Goal: Navigation & Orientation: Find specific page/section

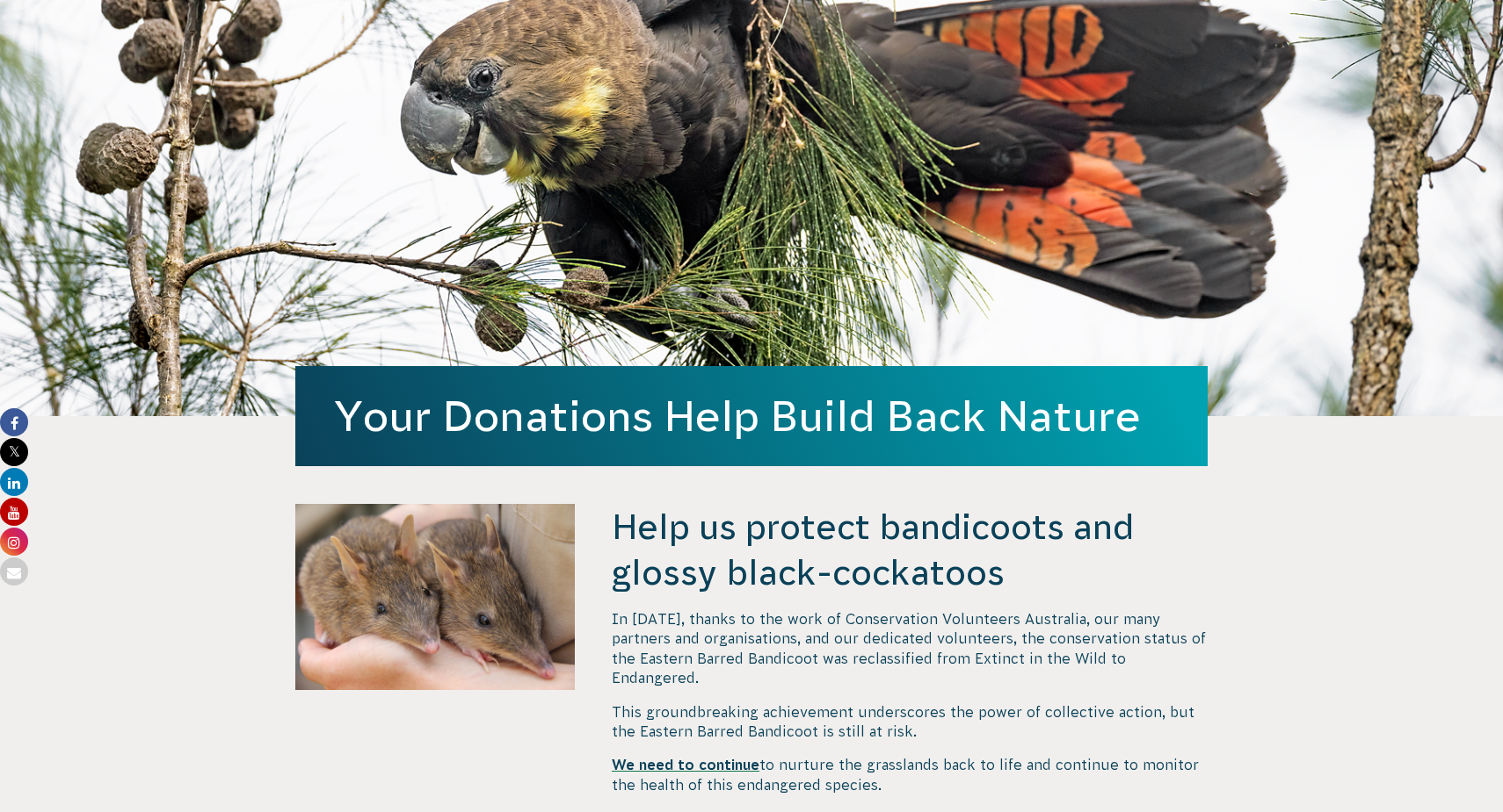
scroll to position [129, 0]
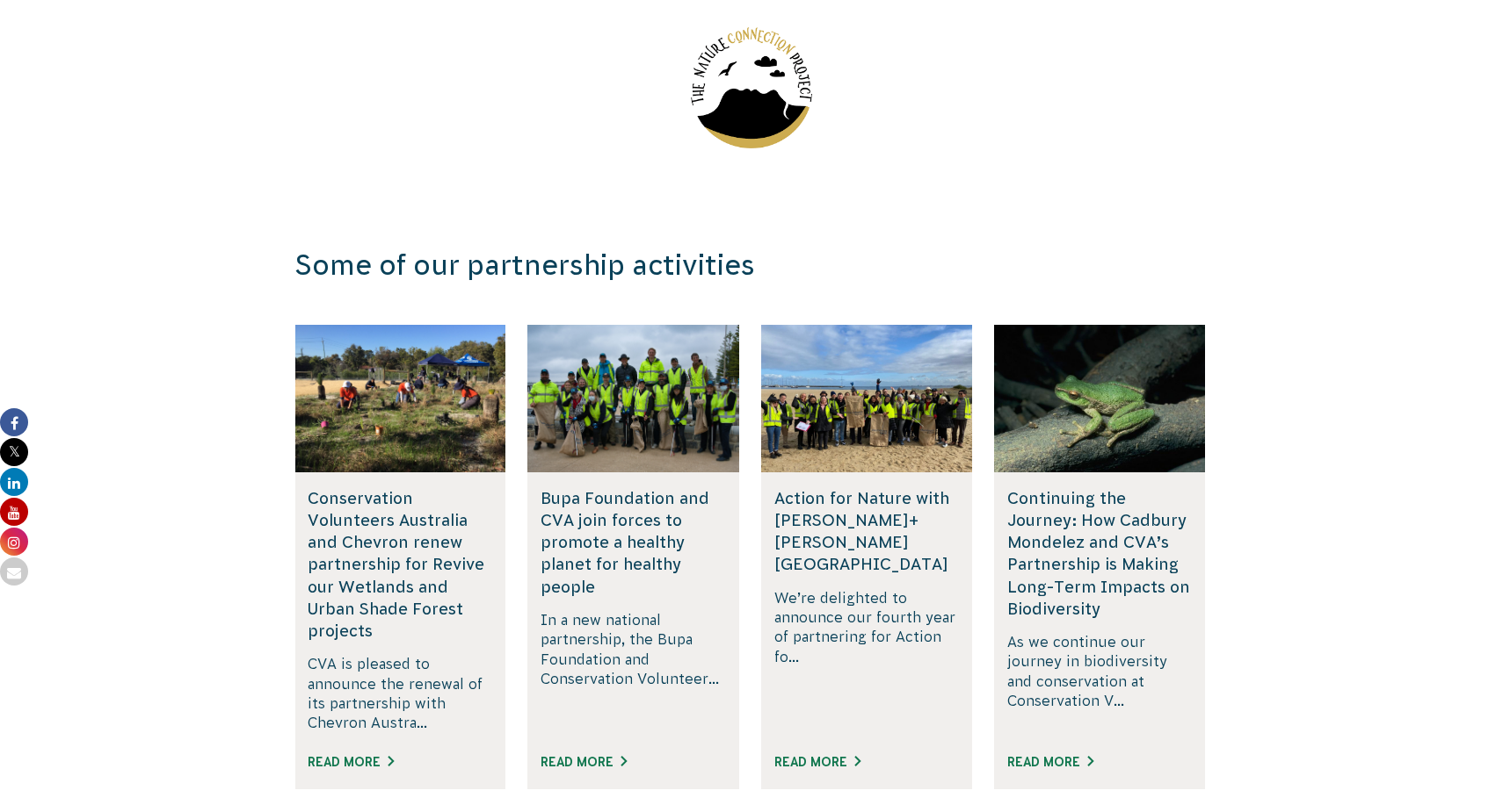
scroll to position [2771, 0]
click at [376, 364] on div at bounding box center [400, 398] width 211 height 148
click at [372, 754] on link "Read More" at bounding box center [351, 761] width 86 height 14
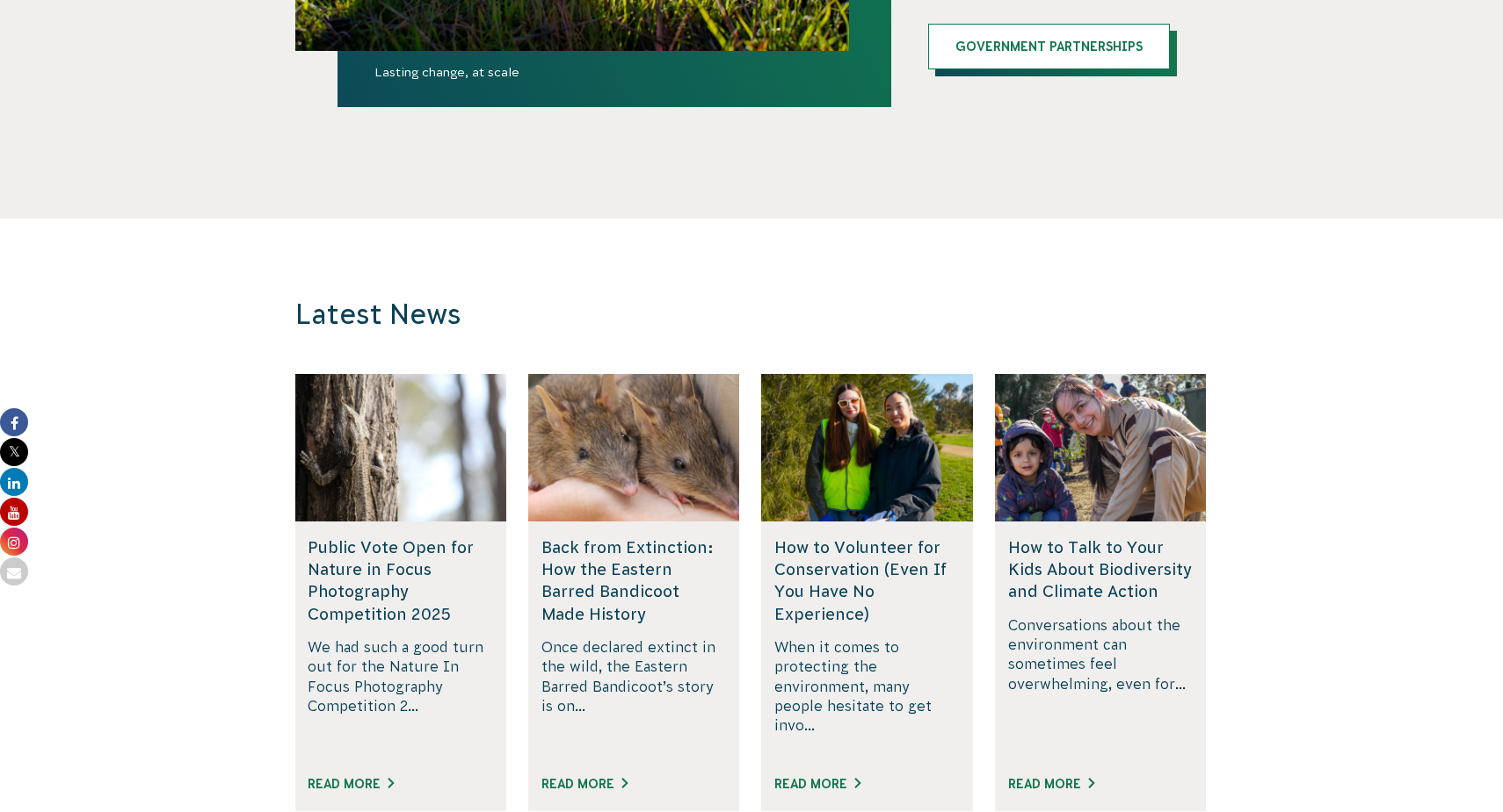
scroll to position [4482, 0]
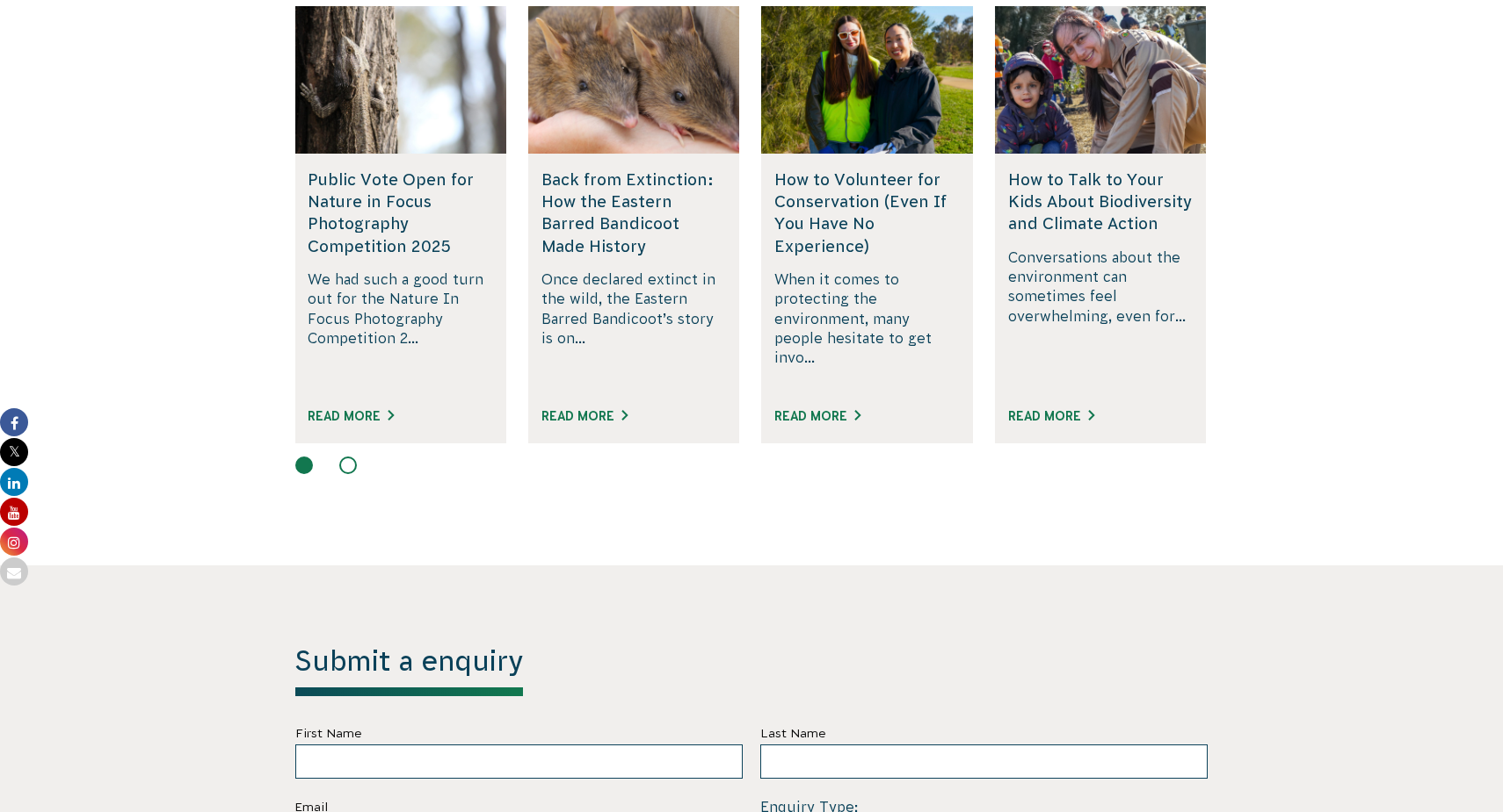
click at [18, 535] on icon at bounding box center [14, 541] width 28 height 28
click at [16, 506] on icon at bounding box center [14, 512] width 28 height 28
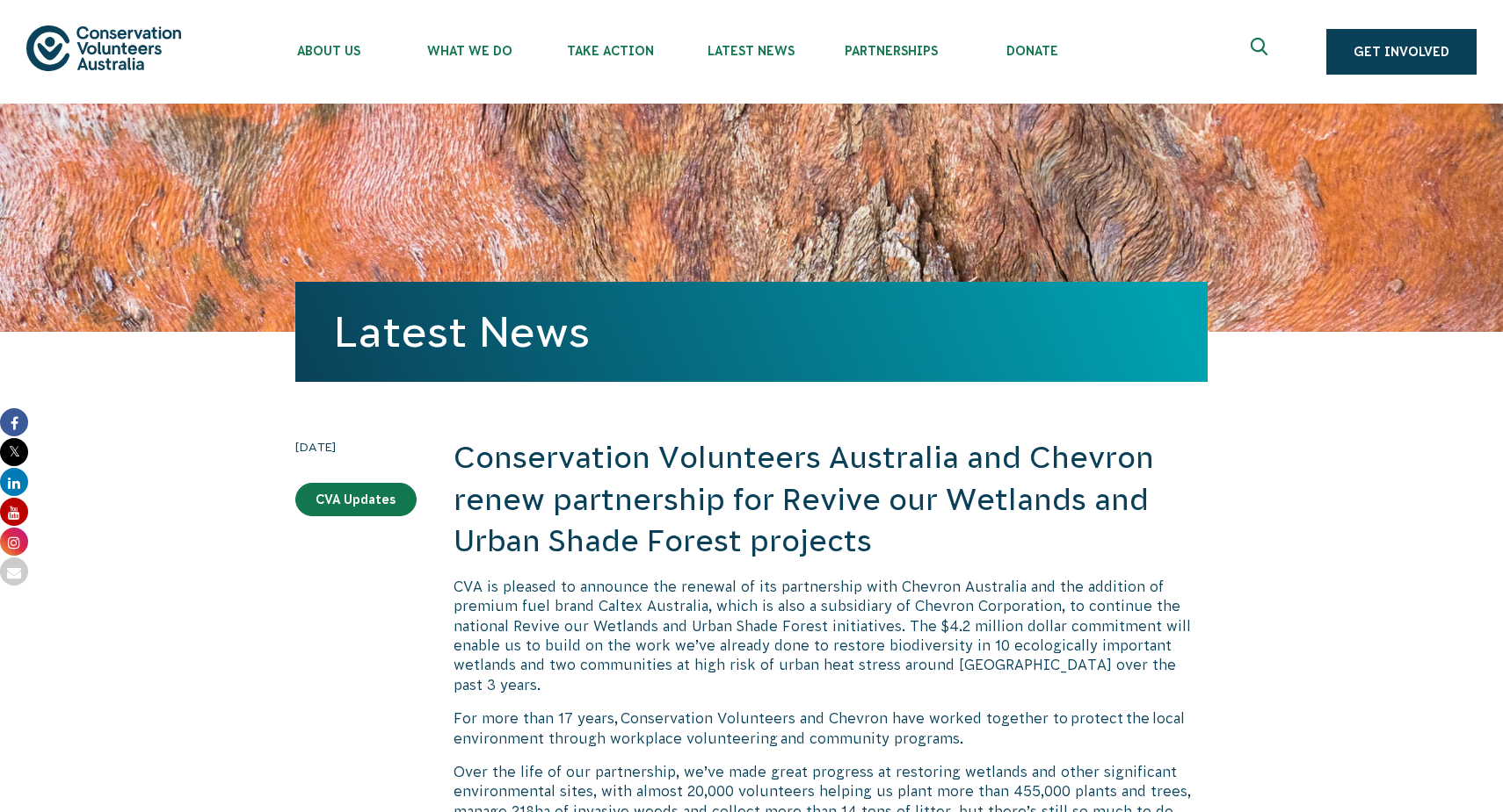
scroll to position [-1, 0]
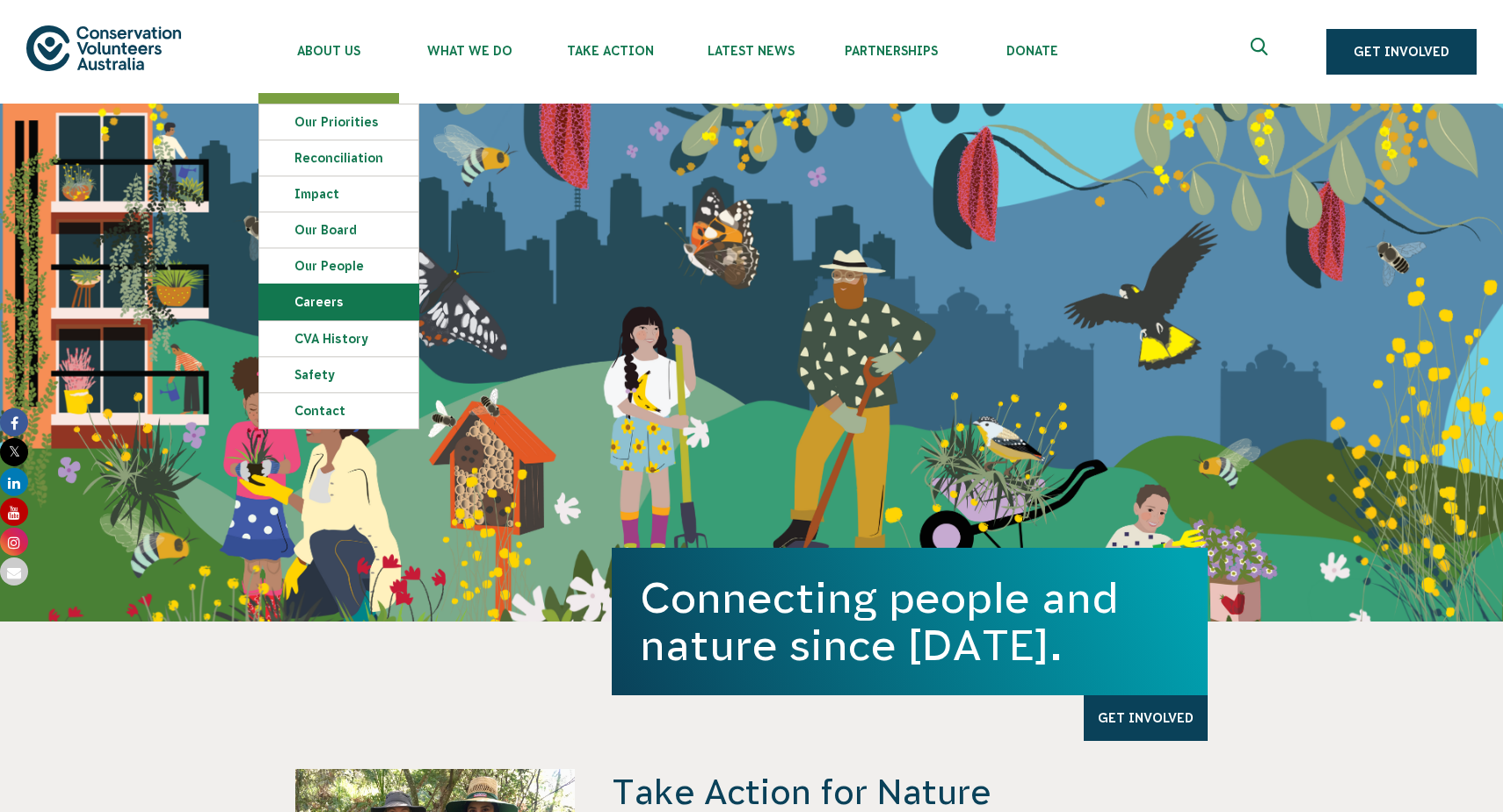
click at [353, 305] on link "Careers" at bounding box center [338, 302] width 159 height 35
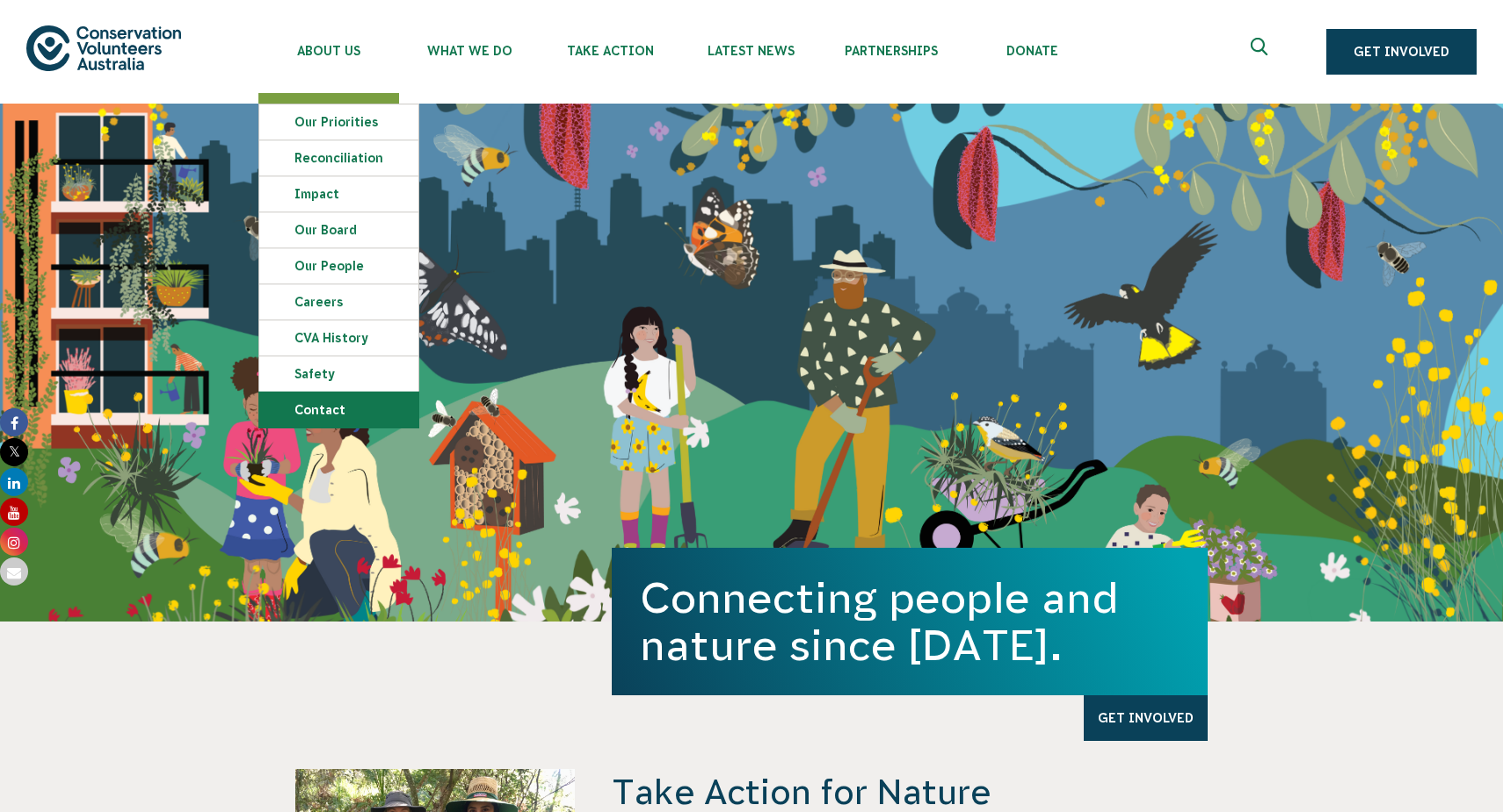
click at [334, 417] on link "Contact" at bounding box center [338, 409] width 159 height 35
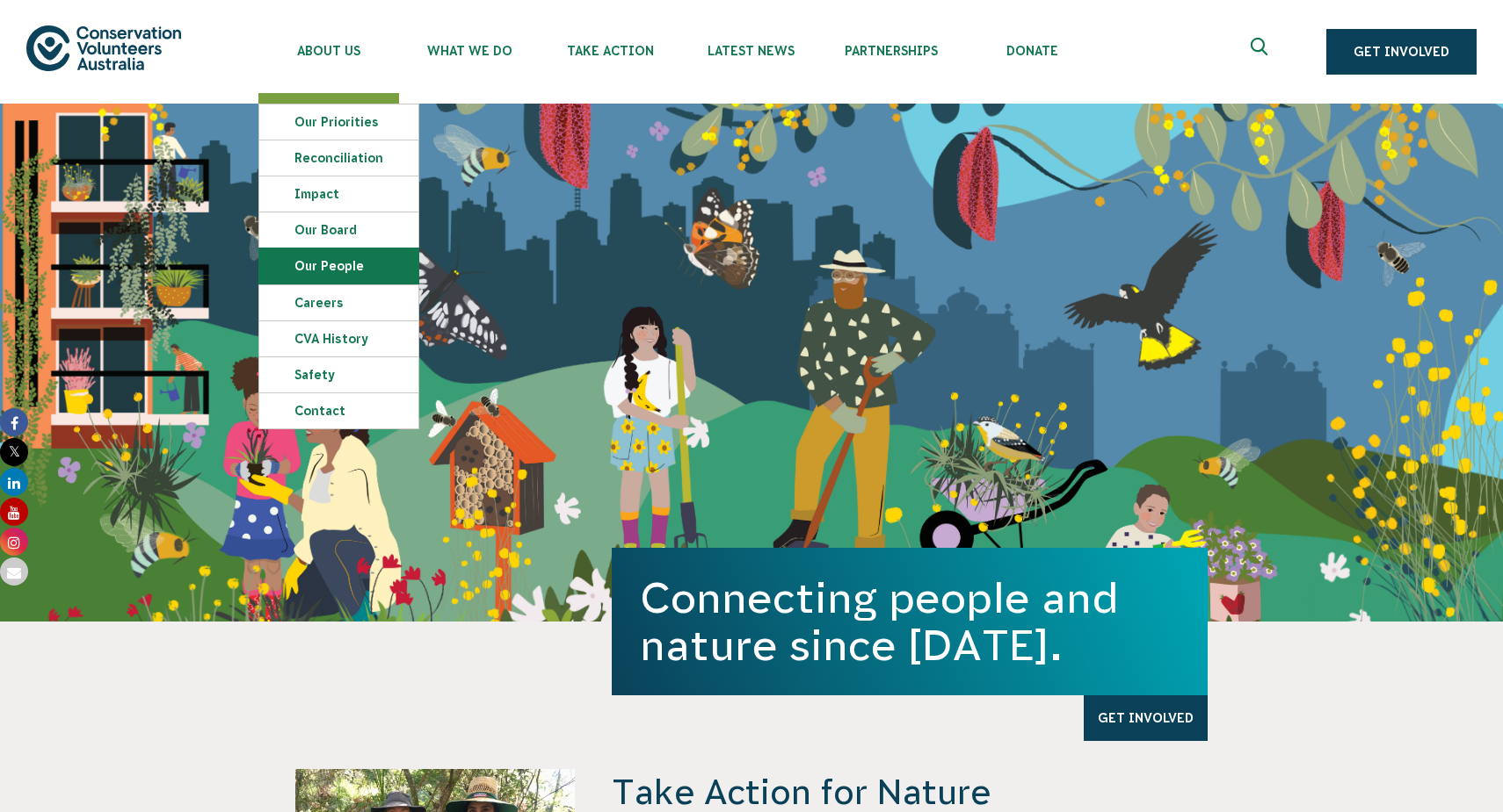
click at [353, 259] on link "Our People" at bounding box center [338, 266] width 159 height 35
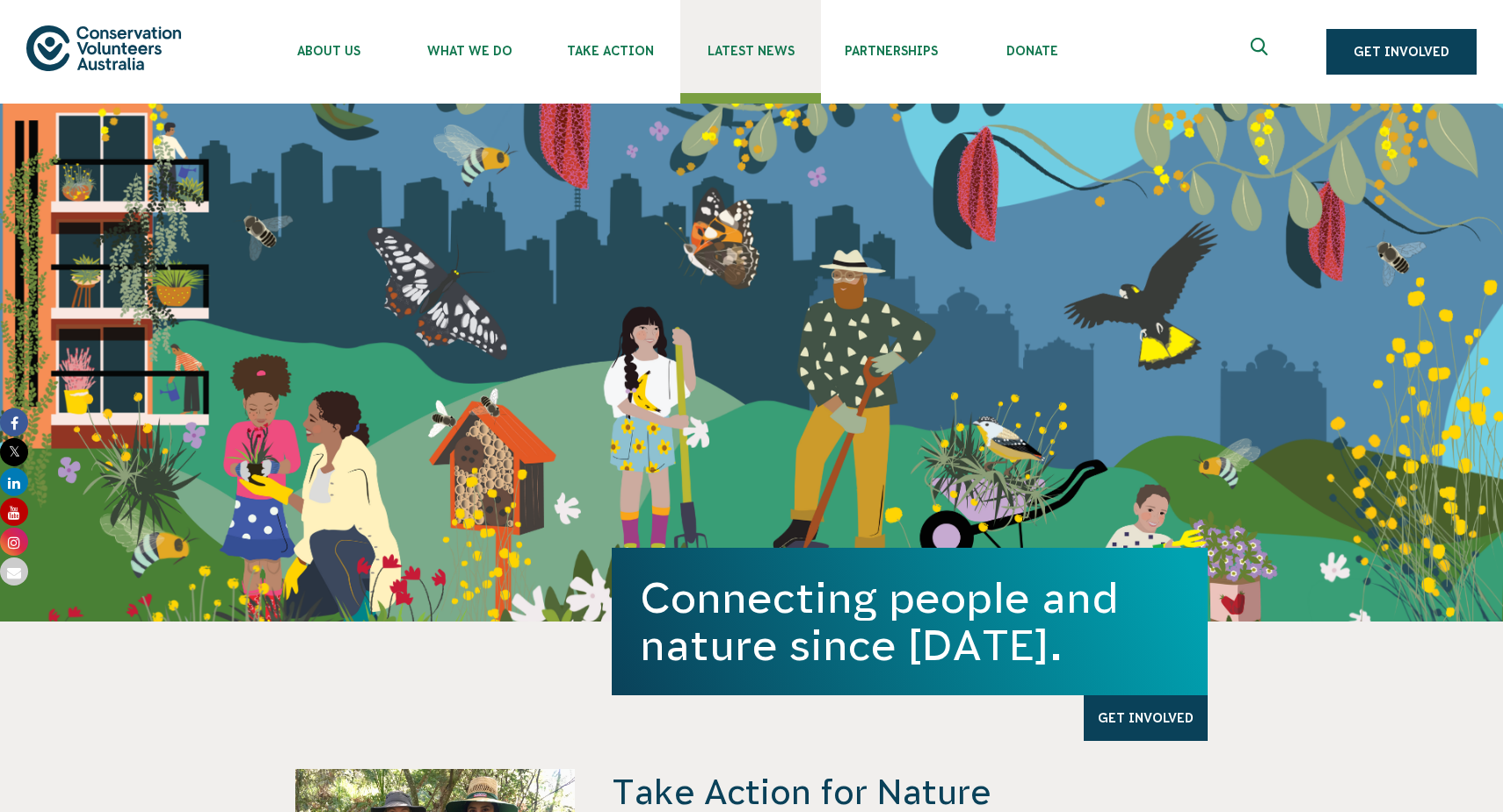
click at [717, 49] on span "Latest News" at bounding box center [751, 51] width 141 height 14
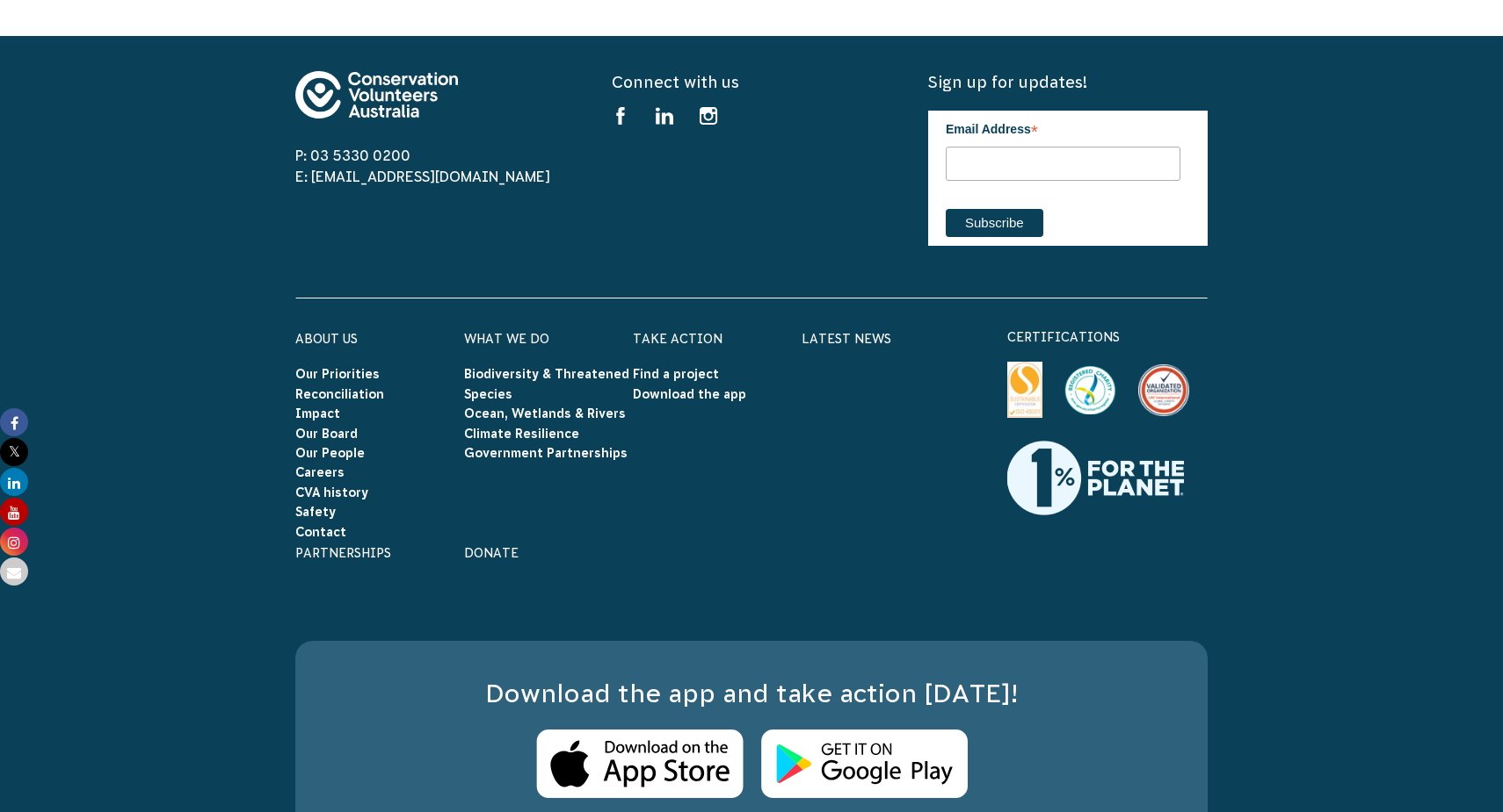
scroll to position [5509, 0]
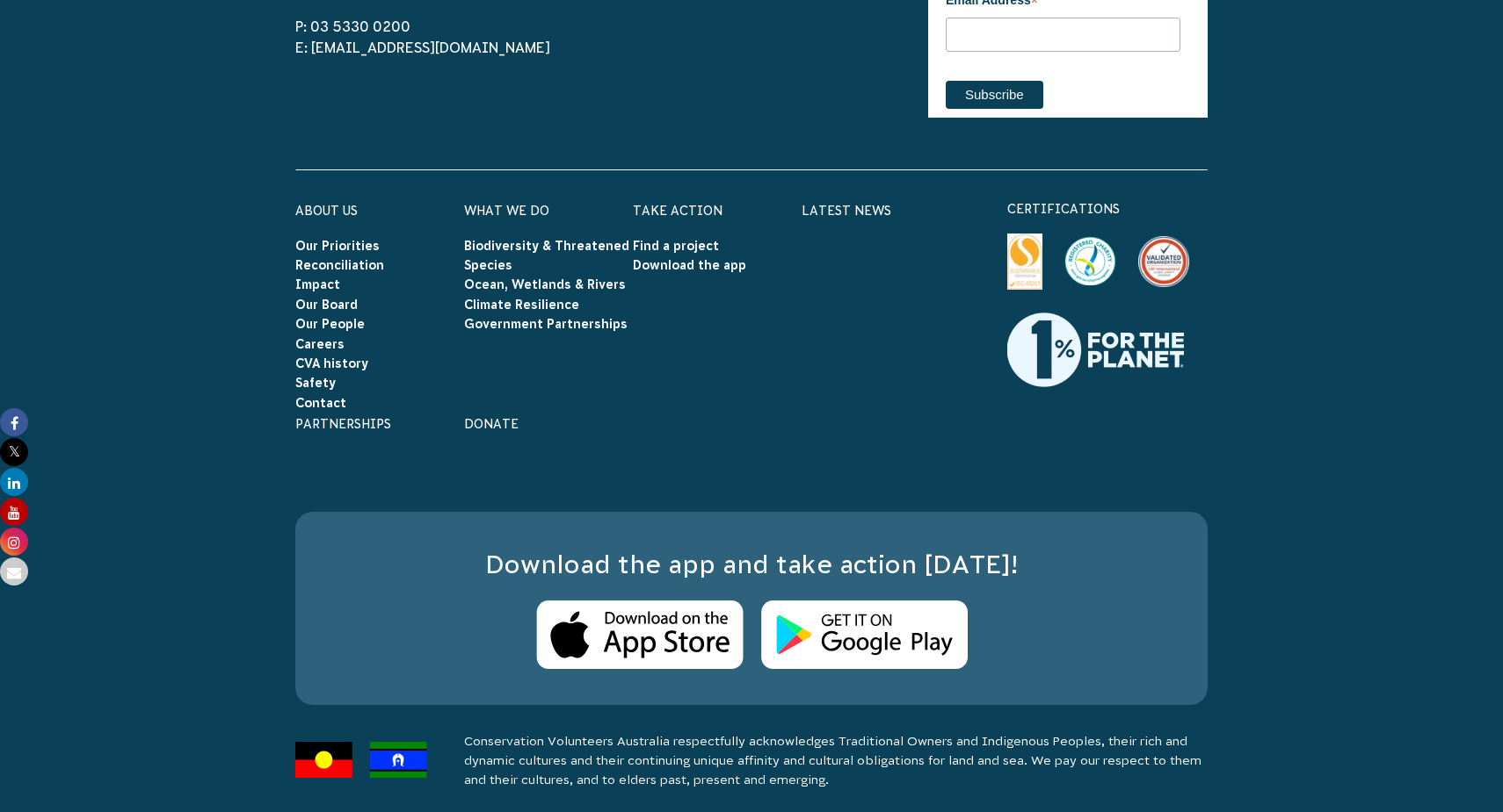
scroll to position [2922, 0]
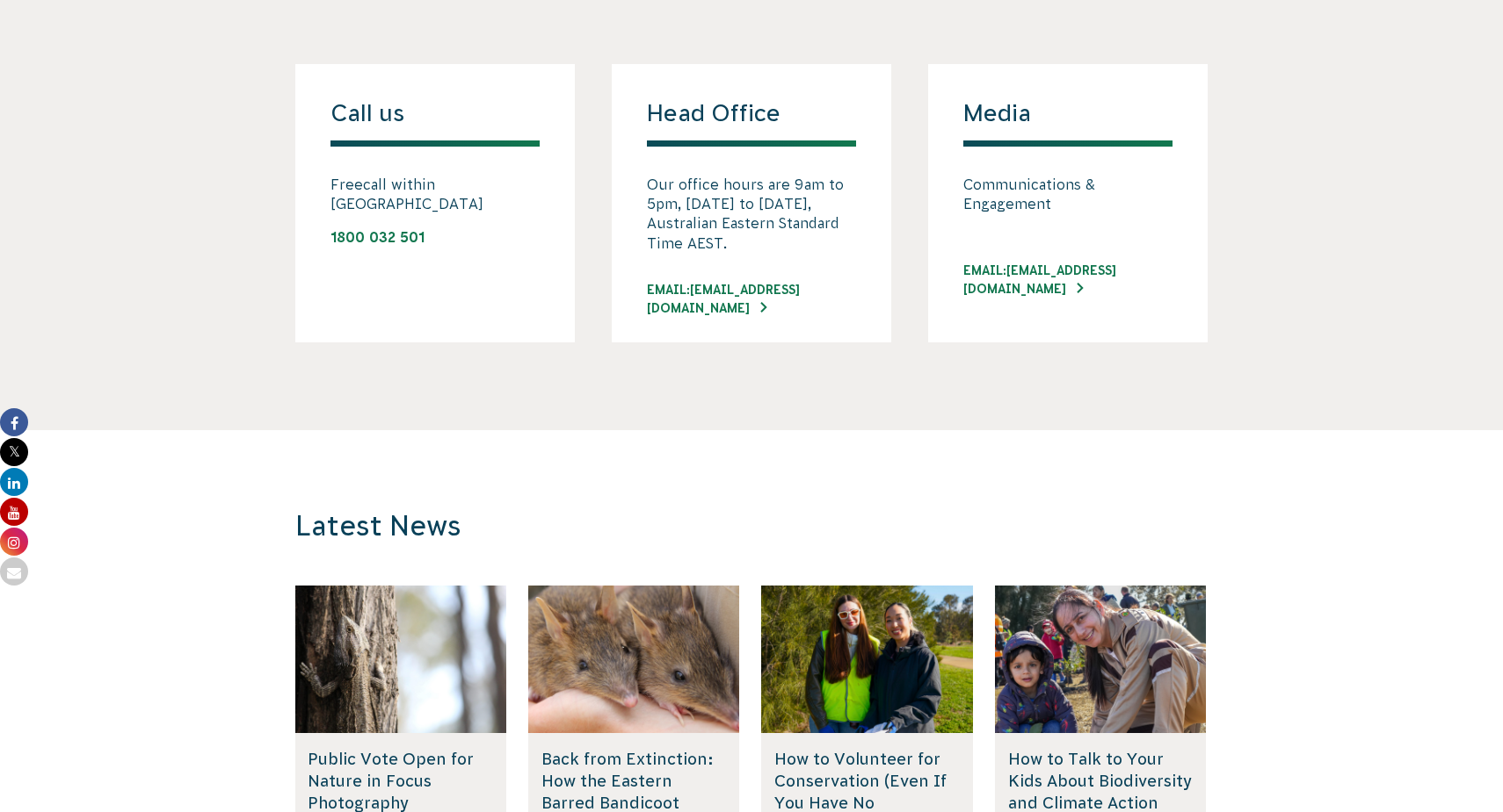
scroll to position [1434, 0]
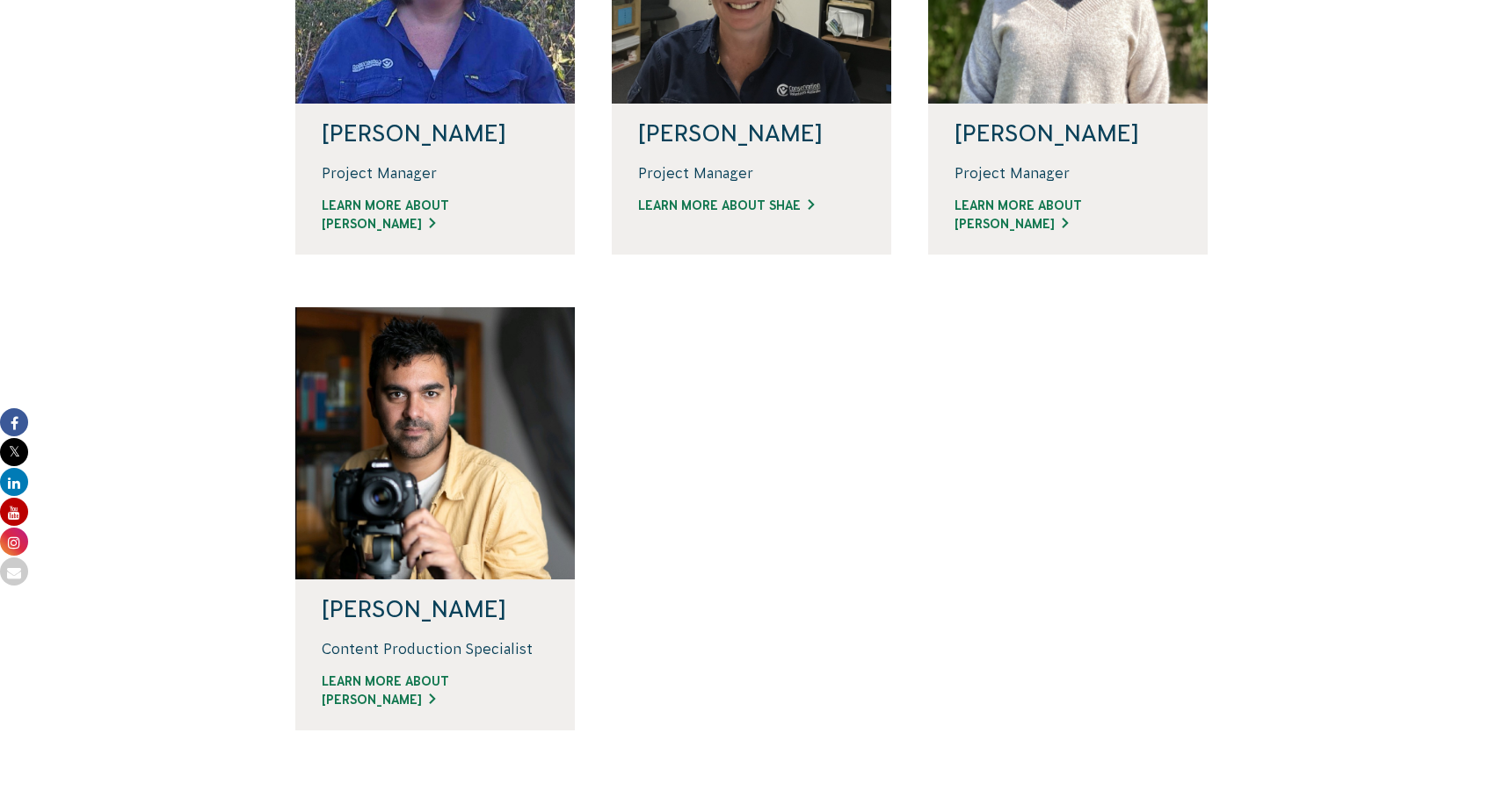
scroll to position [1186, 0]
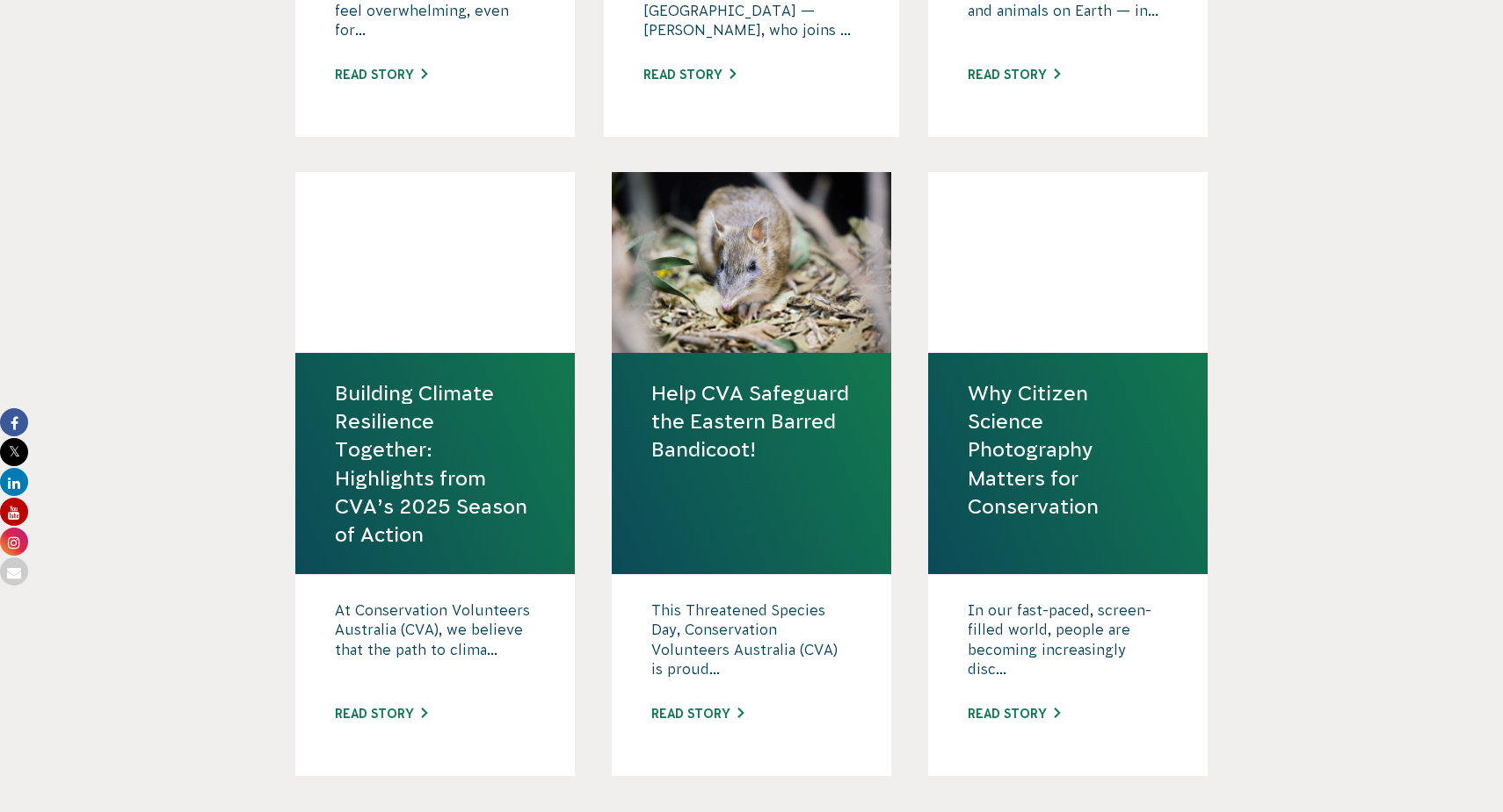
scroll to position [2168, 0]
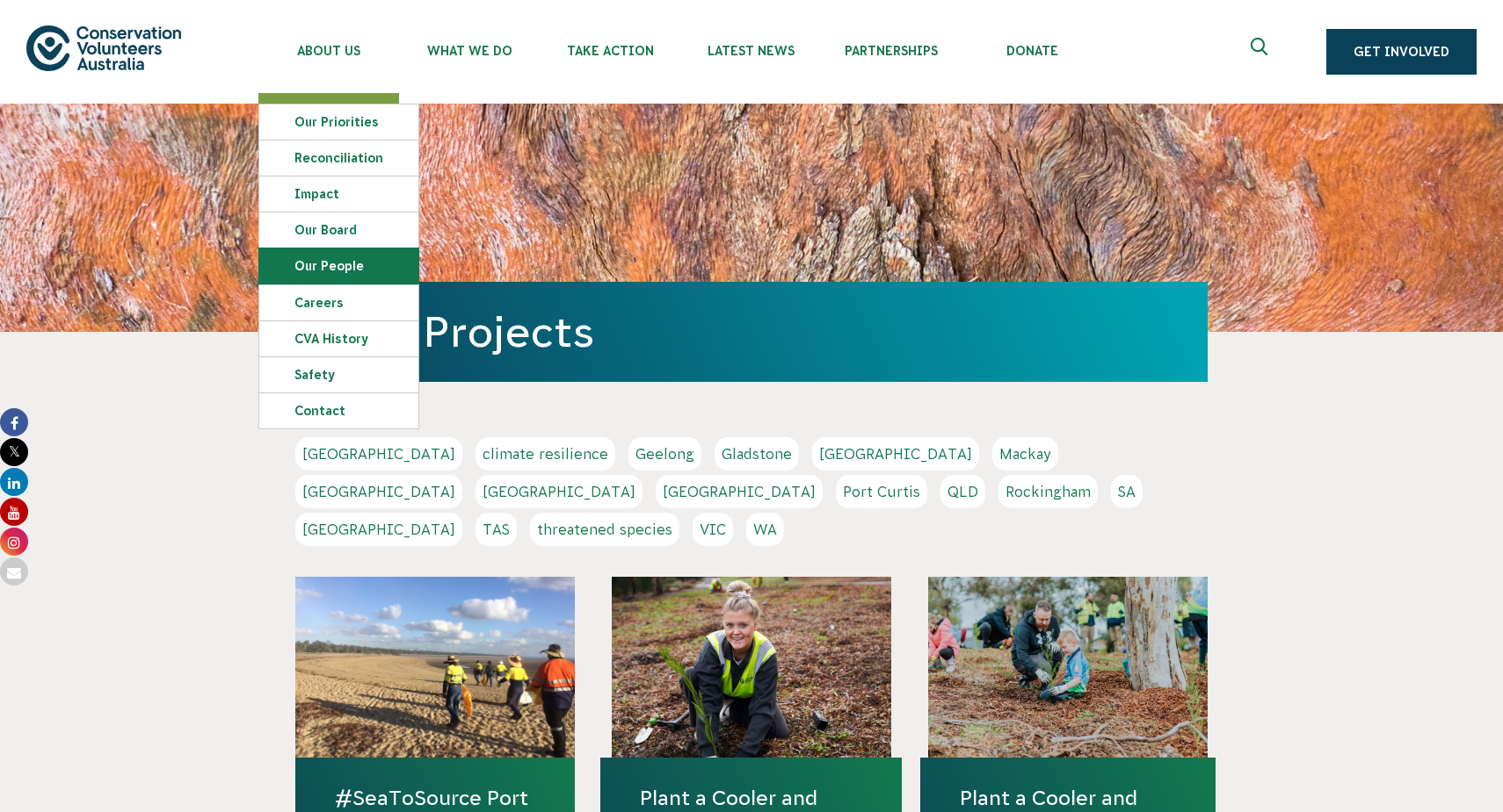
click at [371, 275] on link "Our People" at bounding box center [338, 266] width 159 height 35
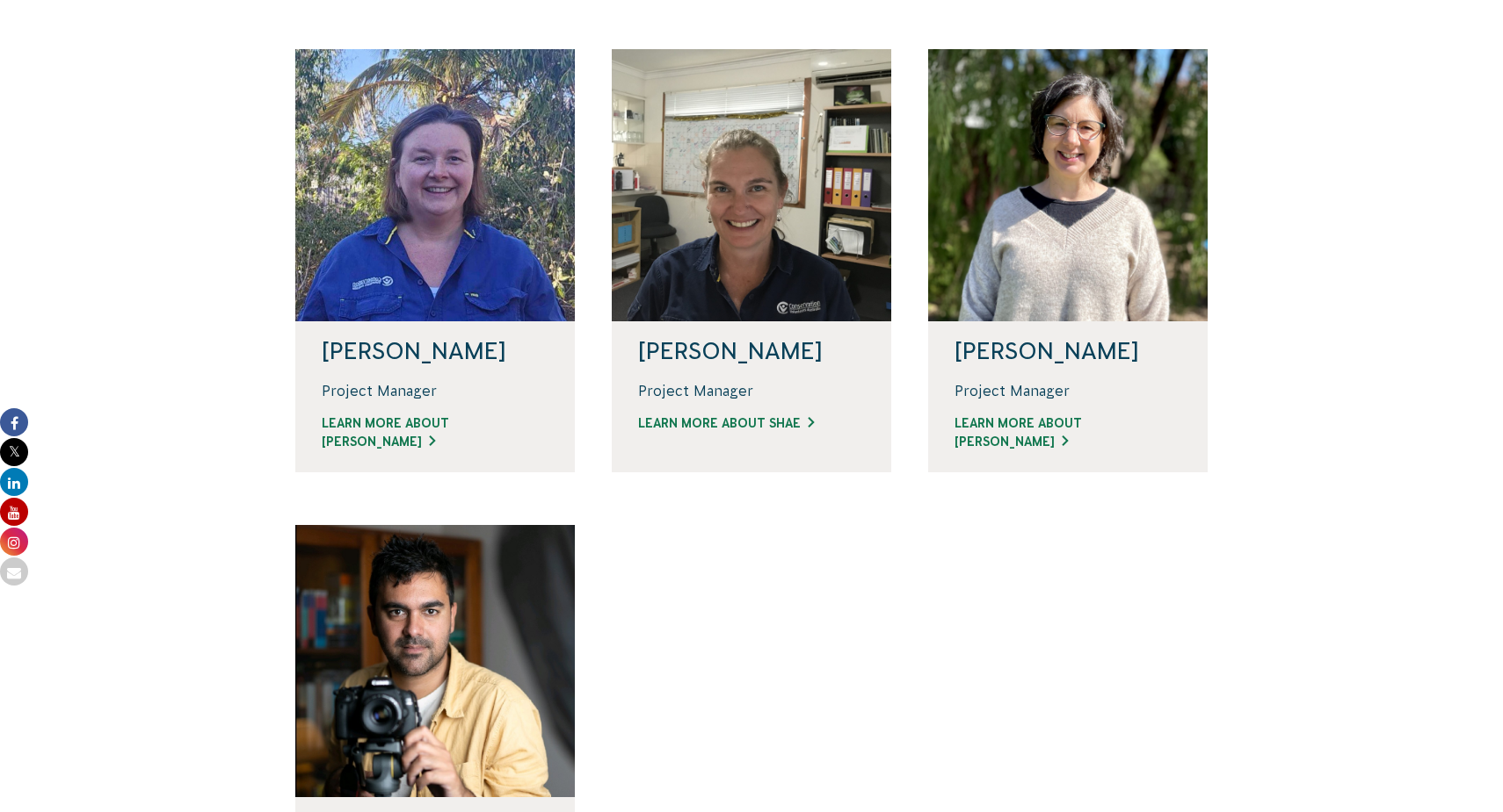
scroll to position [1237, 0]
